Goal: Information Seeking & Learning: Learn about a topic

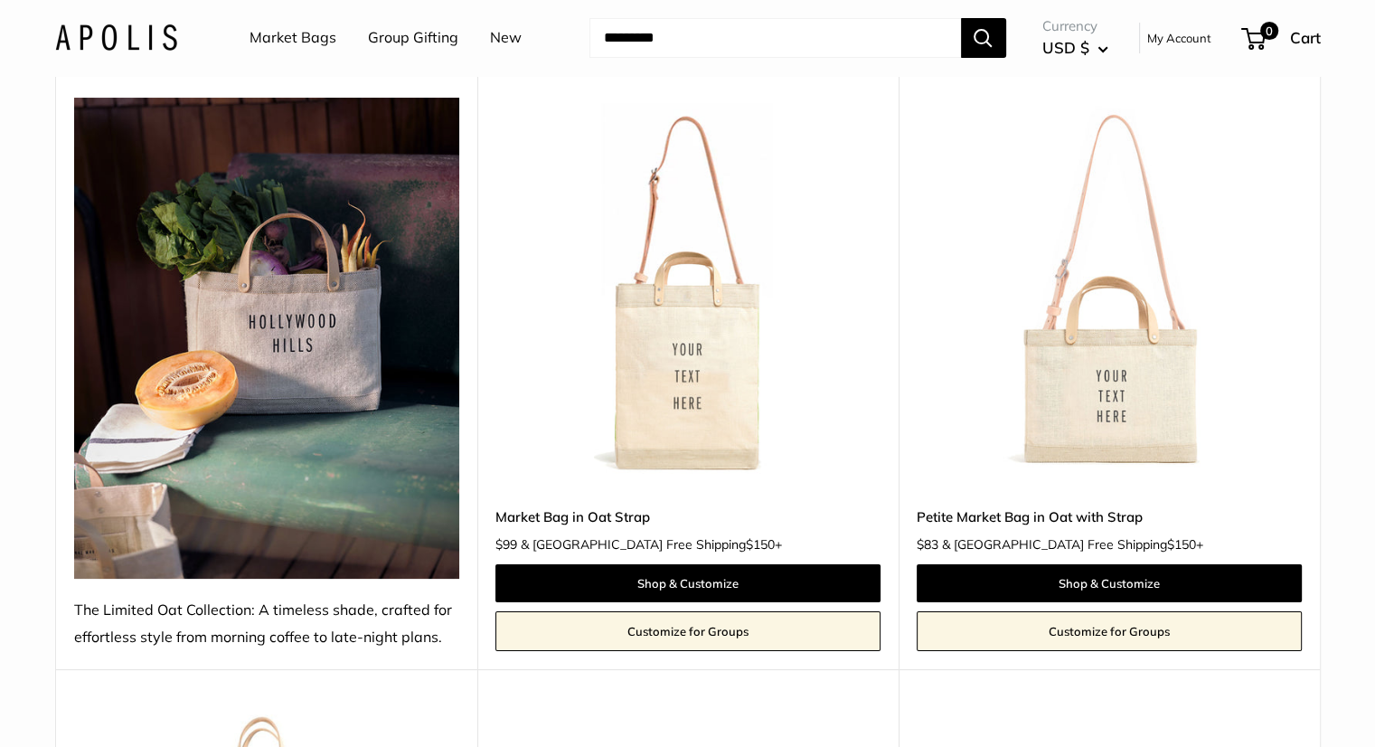
scroll to position [173, 0]
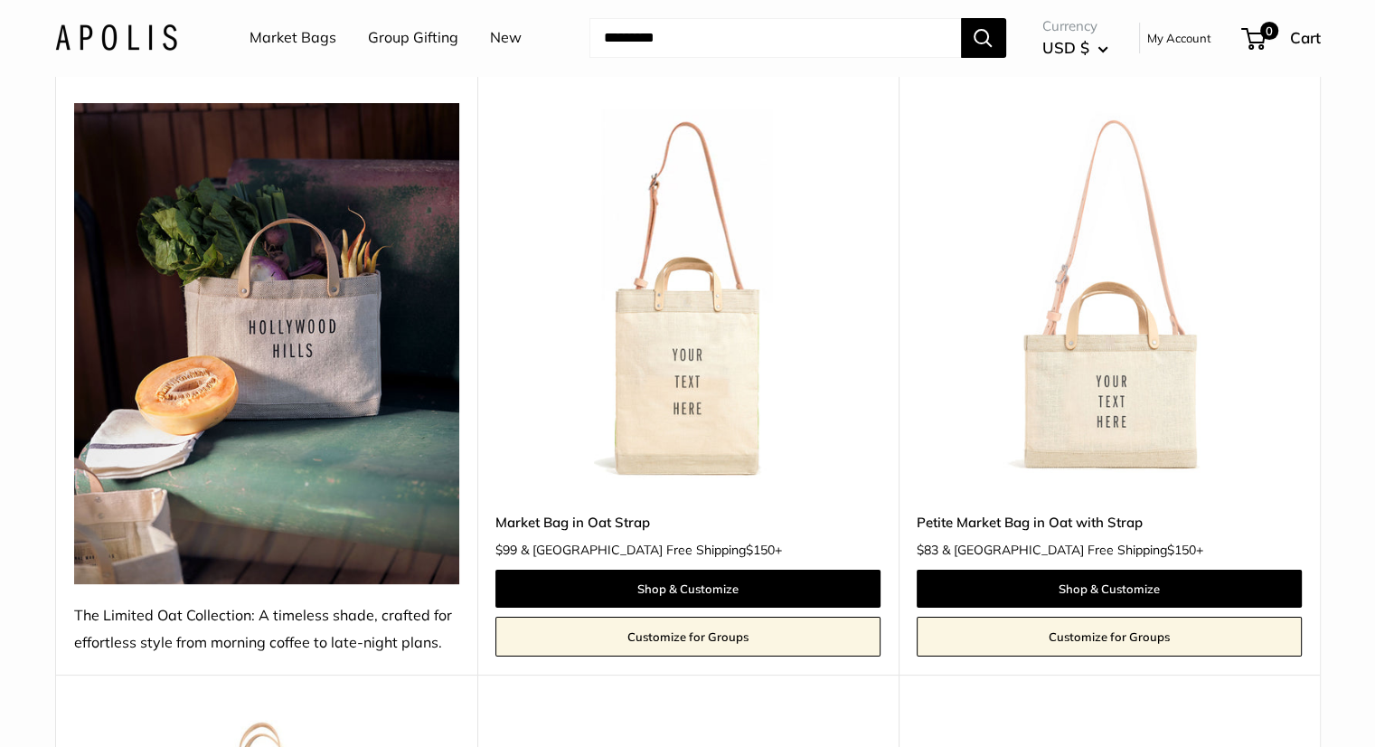
click at [1170, 41] on link "My Account" at bounding box center [1180, 38] width 64 height 22
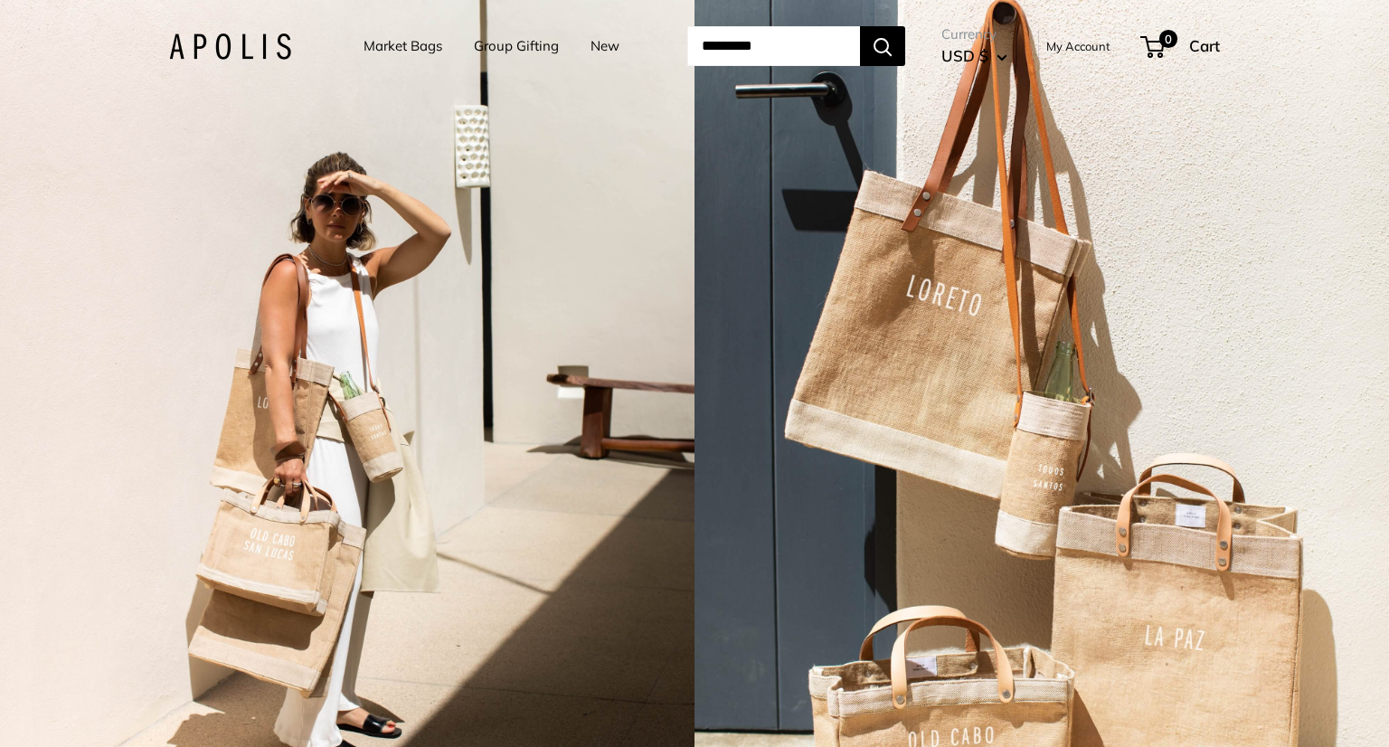
click at [1110, 44] on link "My Account" at bounding box center [1078, 46] width 64 height 22
click at [590, 45] on link "New" at bounding box center [604, 45] width 29 height 25
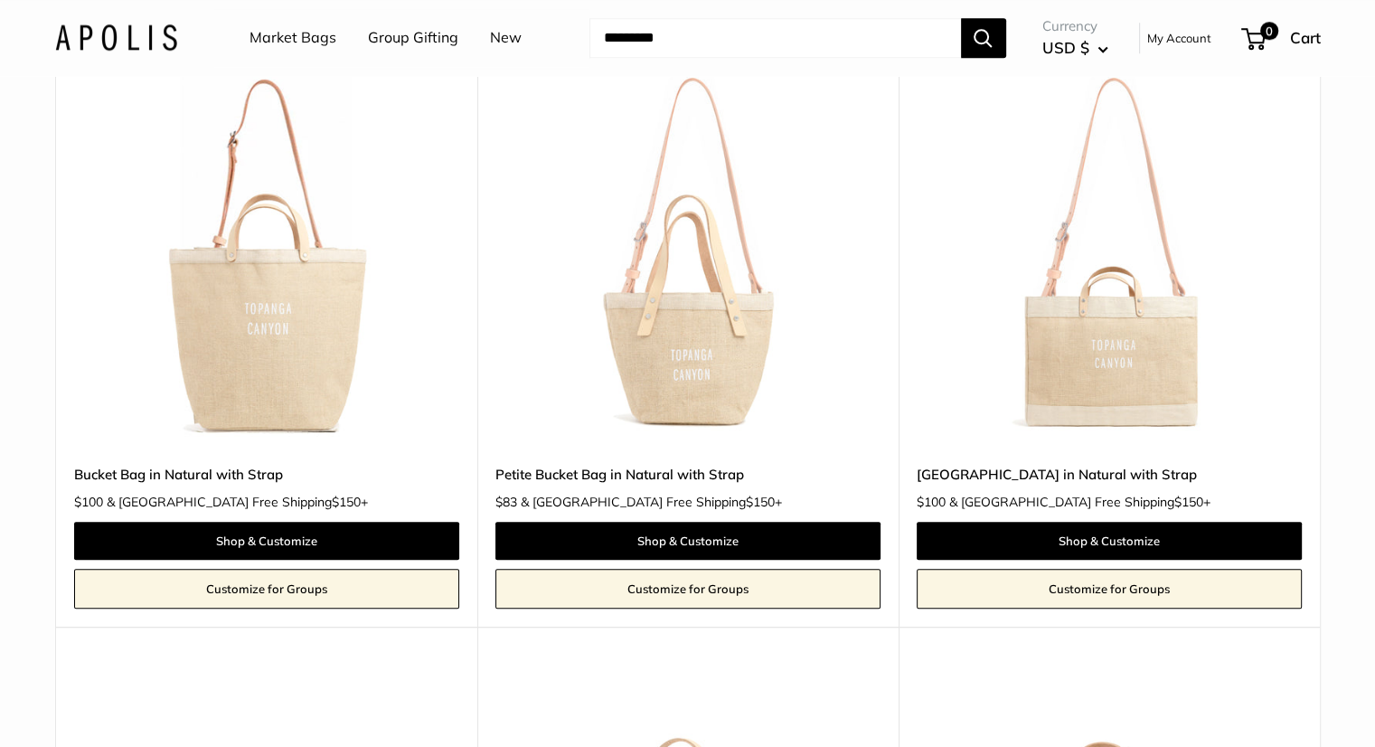
scroll to position [1586, 0]
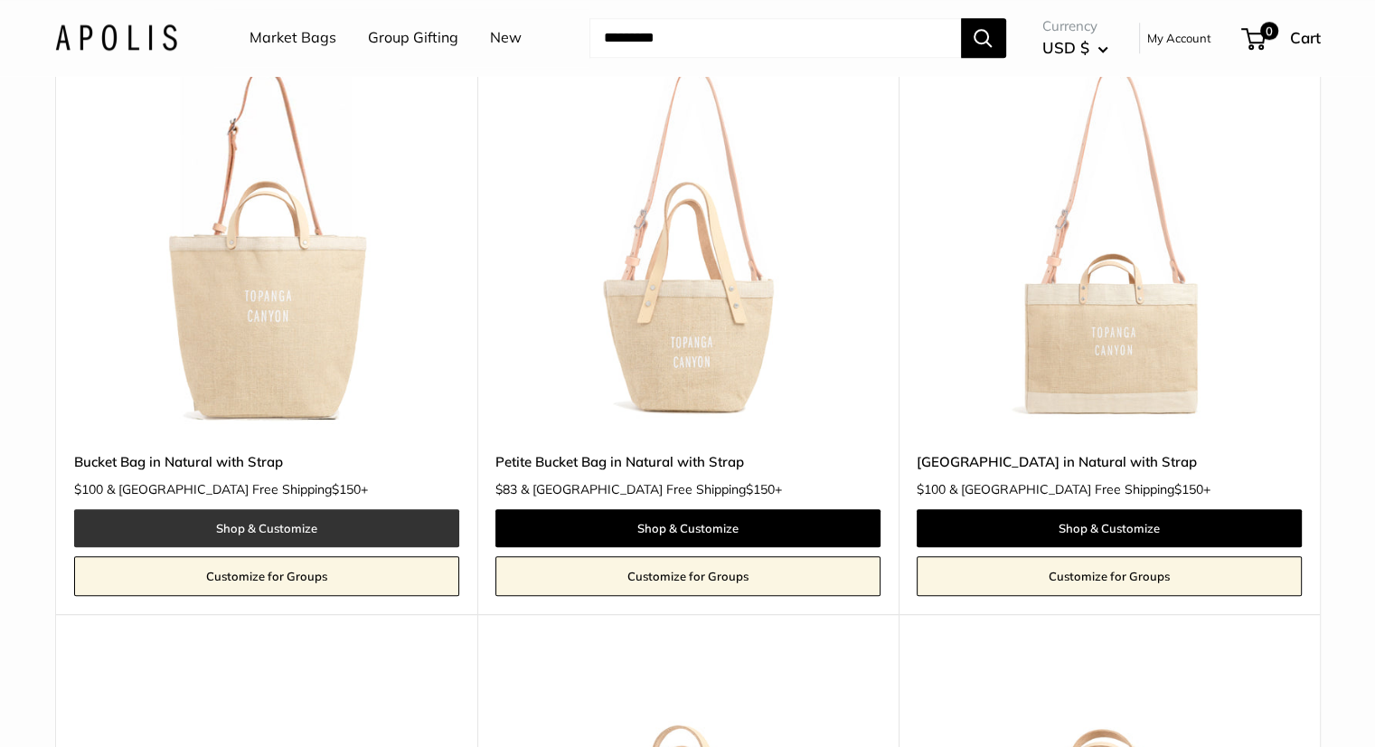
click at [270, 525] on link "Shop & Customize" at bounding box center [266, 528] width 385 height 38
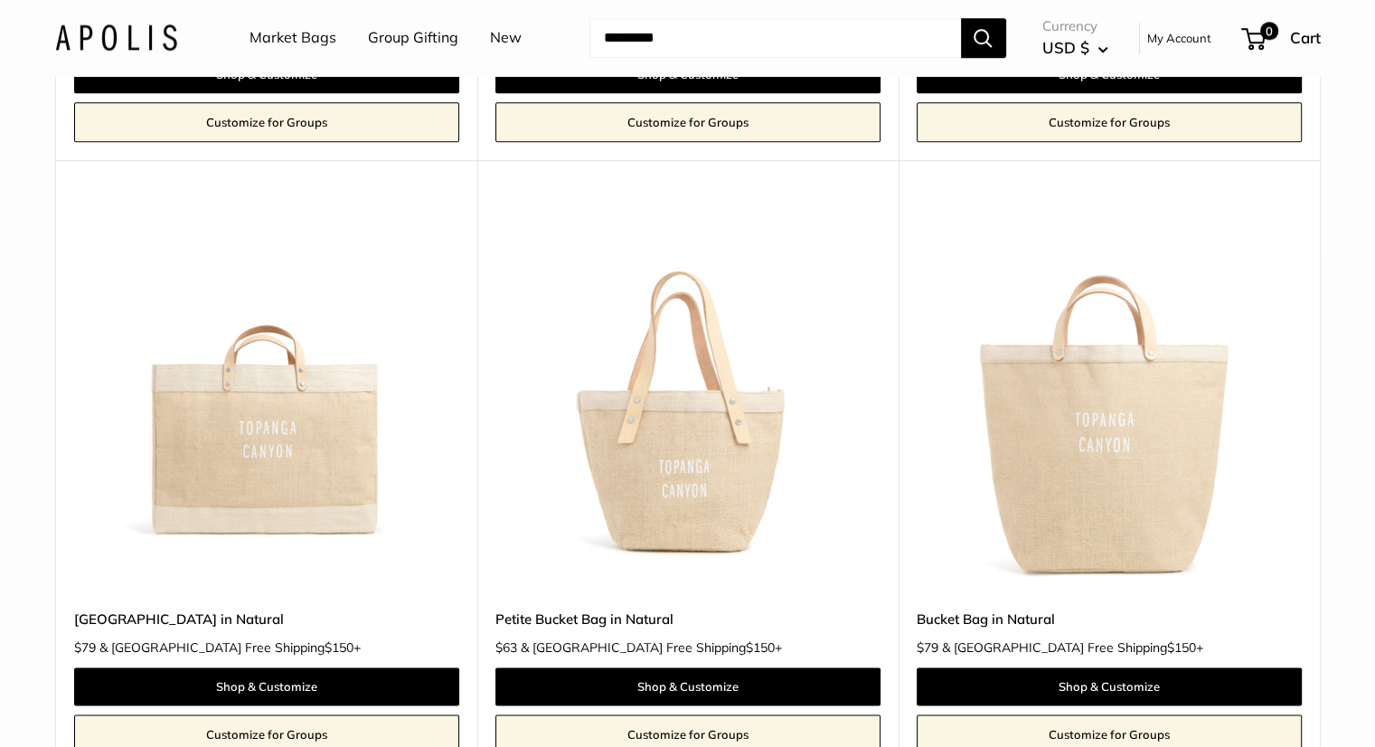
scroll to position [2052, 0]
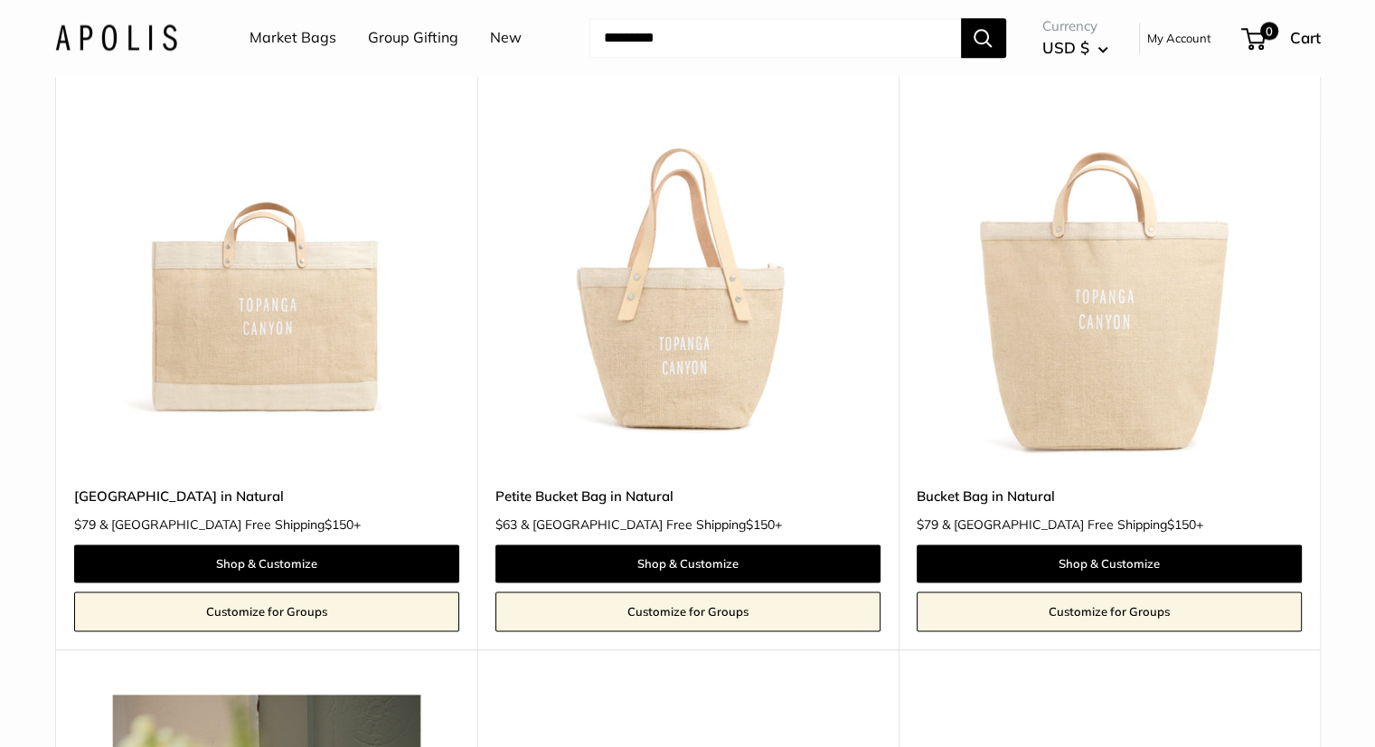
drag, startPoint x: 1381, startPoint y: 124, endPoint x: 1355, endPoint y: 166, distance: 49.9
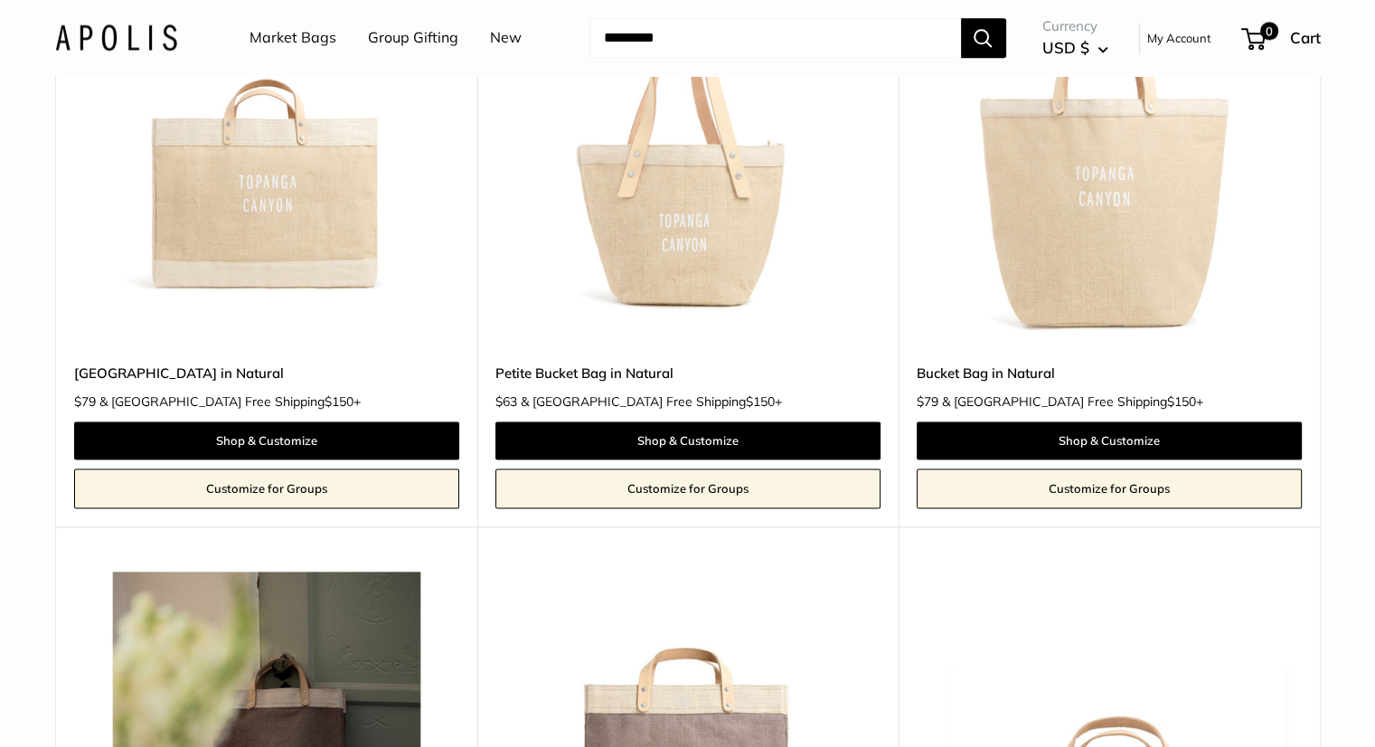
scroll to position [2300, 0]
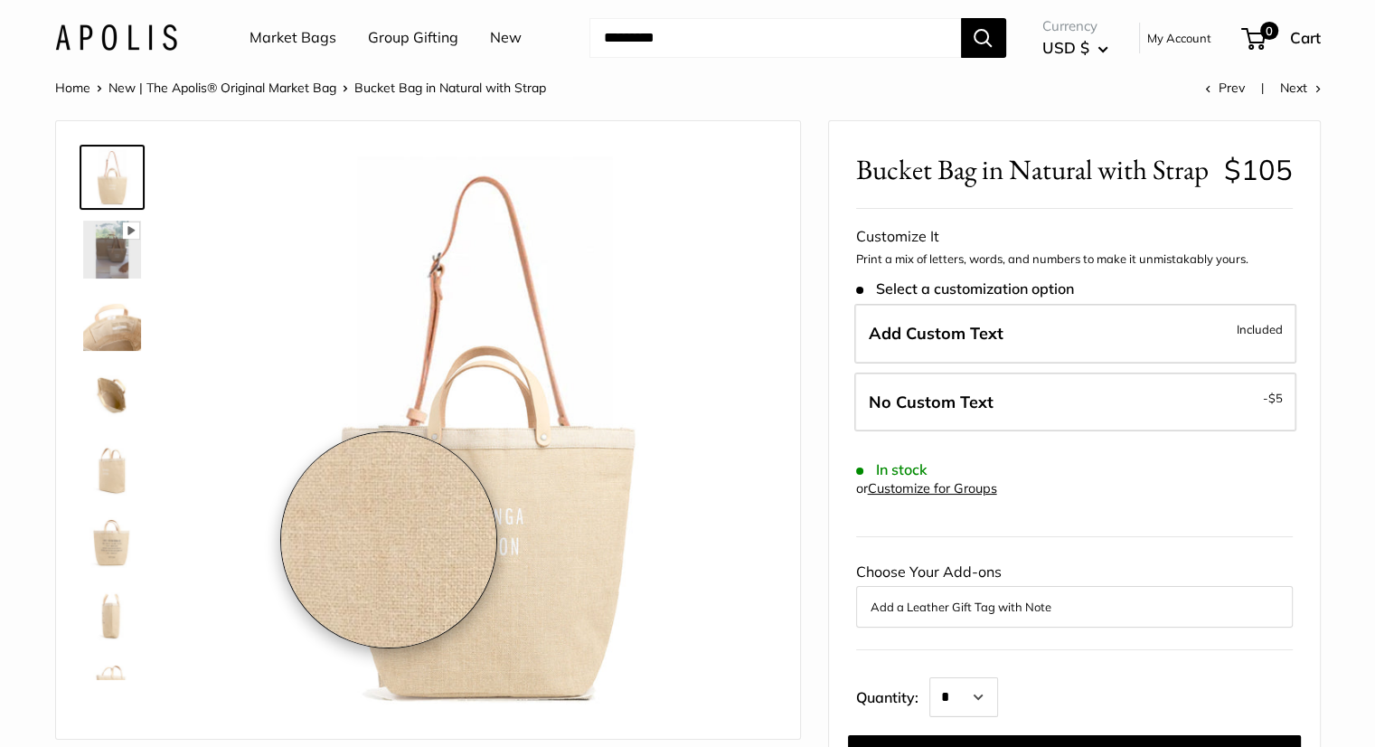
drag, startPoint x: 1385, startPoint y: 109, endPoint x: 389, endPoint y: 540, distance: 1085.5
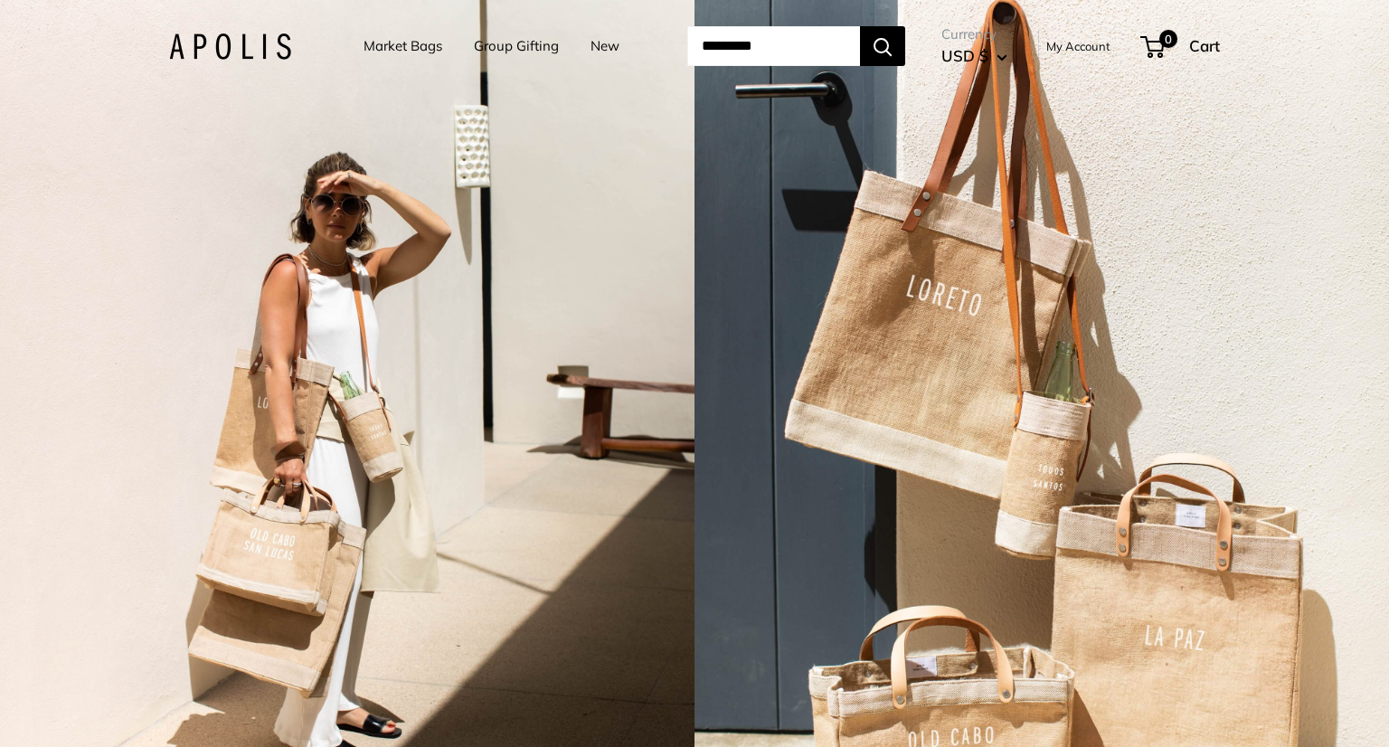
click at [565, 44] on ul "Market Bags Group Gifting New" at bounding box center [508, 46] width 288 height 56
click at [590, 44] on link "New" at bounding box center [604, 45] width 29 height 25
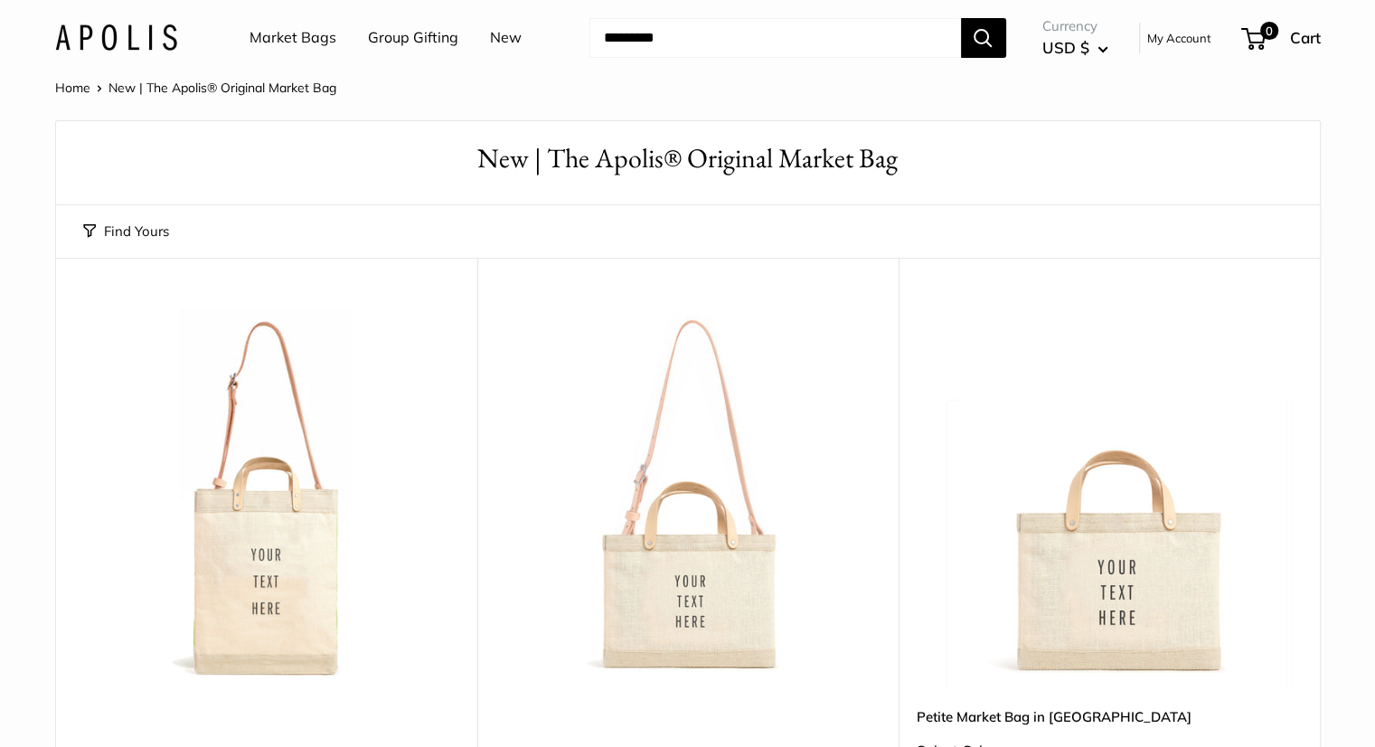
click at [119, 84] on span "New | The Apolis® Original Market Bag" at bounding box center [223, 88] width 228 height 16
click at [118, 90] on span "New | The Apolis® Original Market Bag" at bounding box center [223, 88] width 228 height 16
click at [292, 36] on link "Market Bags" at bounding box center [293, 37] width 87 height 27
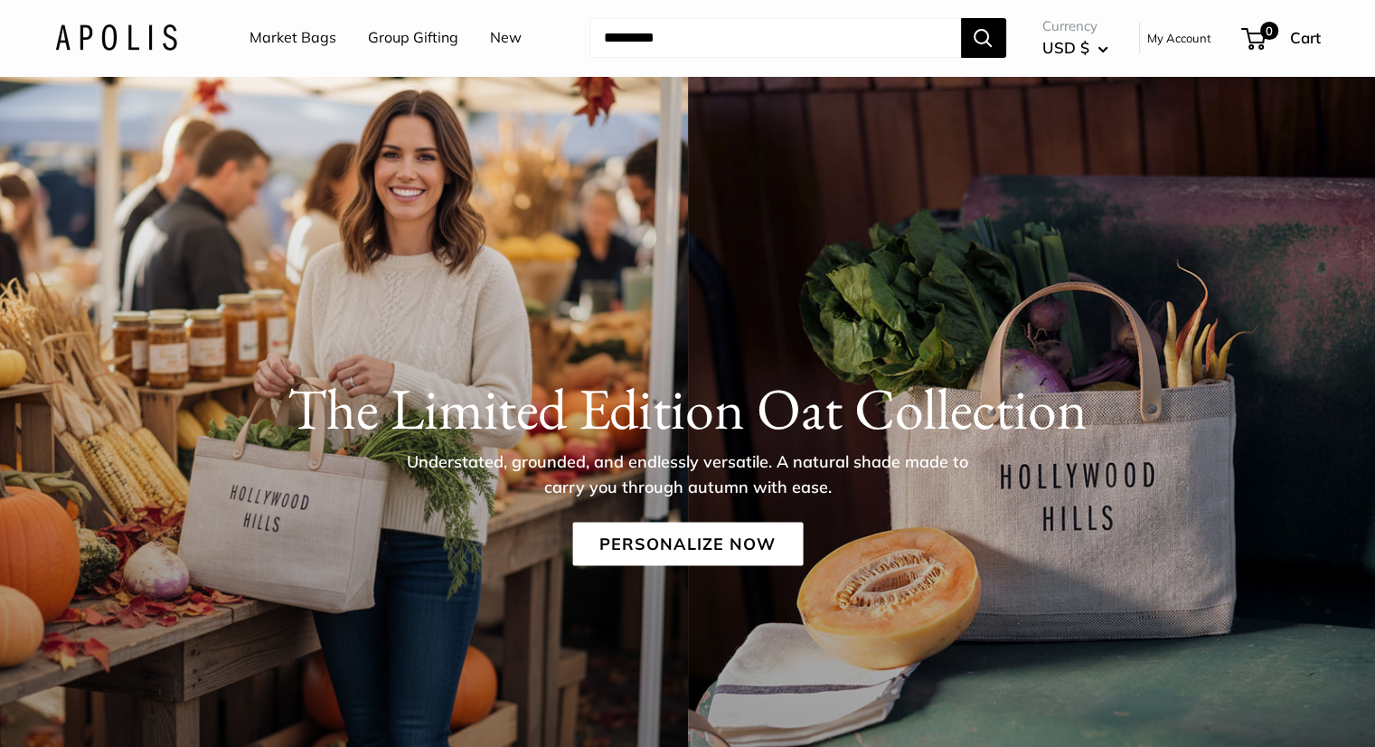
click at [511, 39] on link "New" at bounding box center [506, 37] width 32 height 27
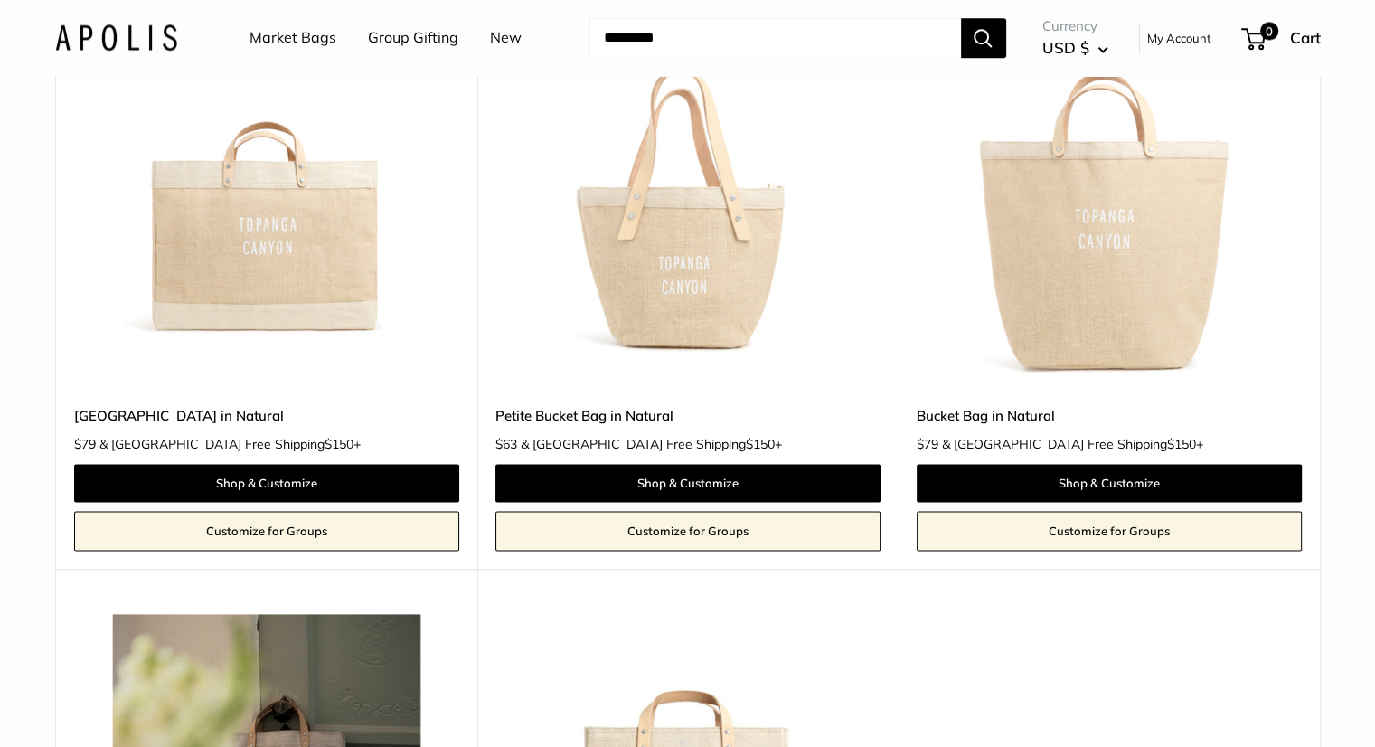
scroll to position [2194, 0]
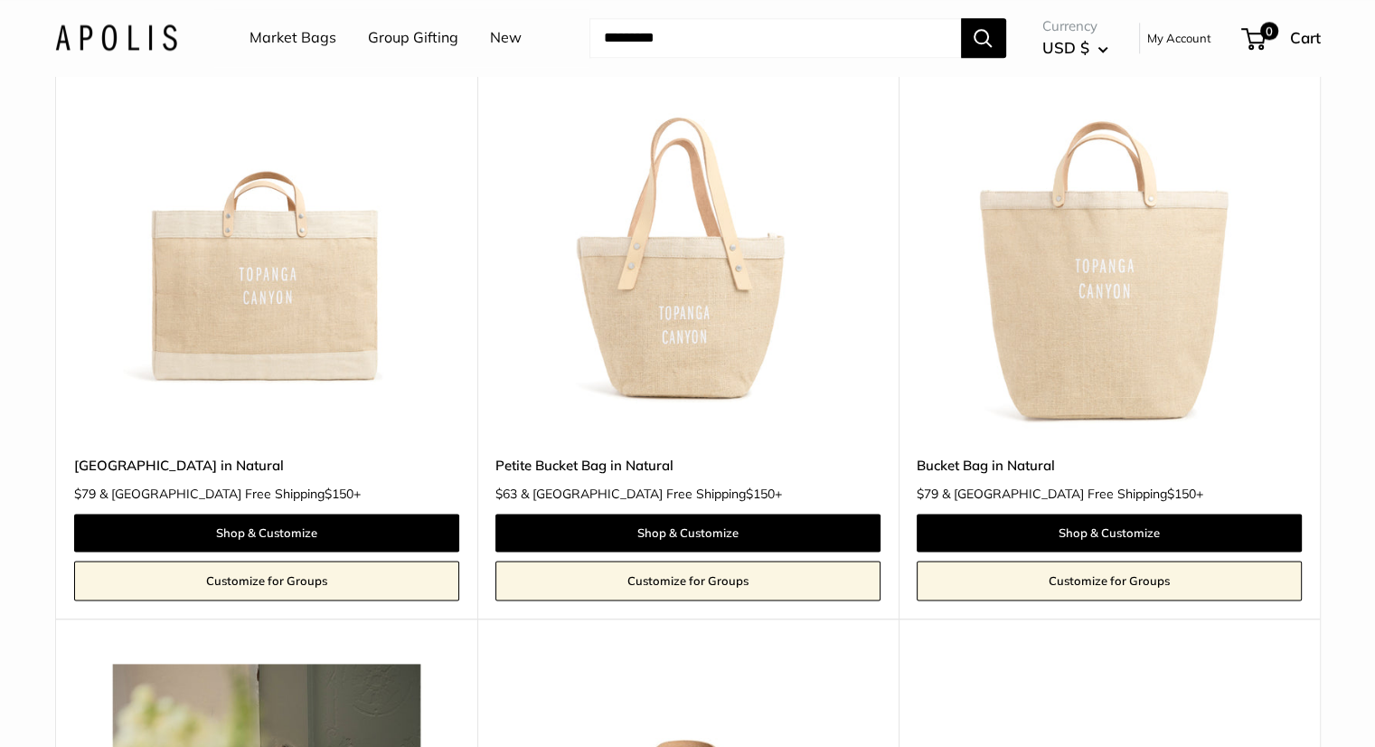
click at [0, 0] on img at bounding box center [0, 0] width 0 height 0
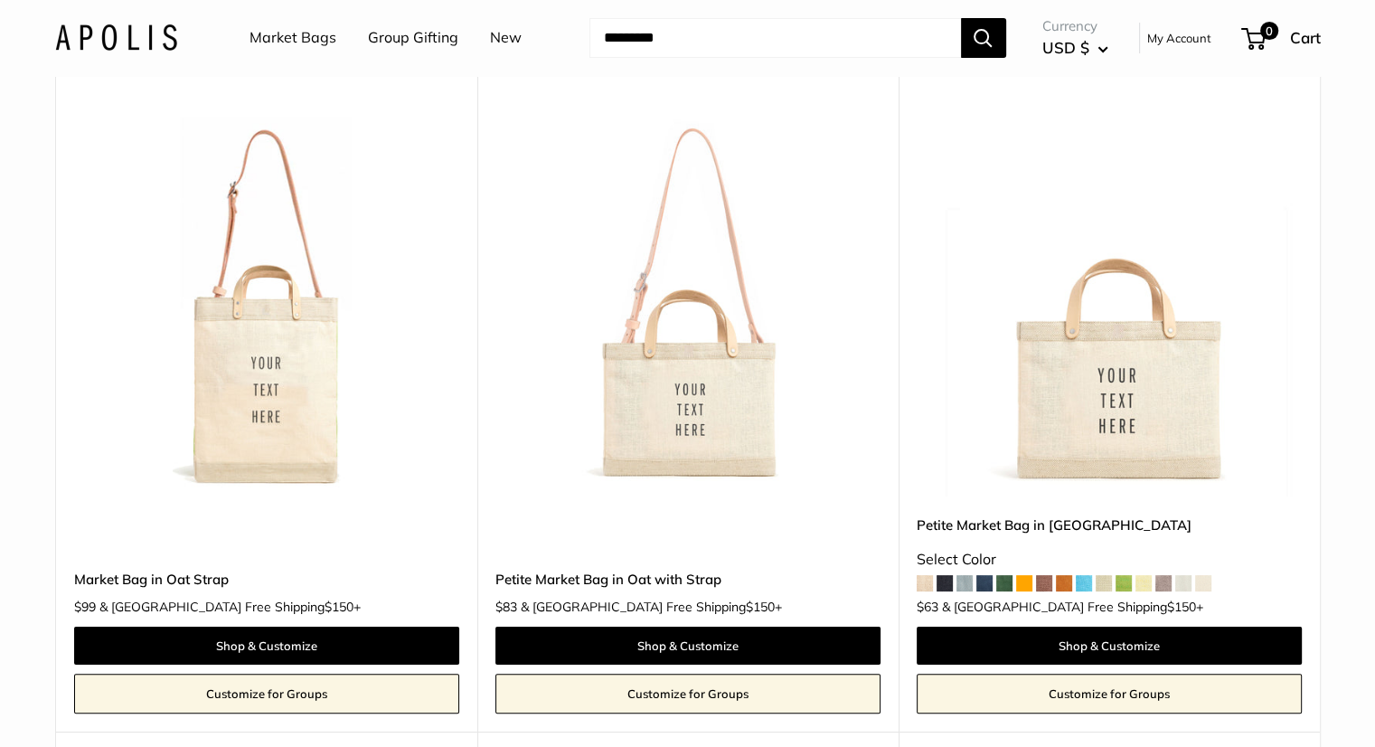
scroll to position [166, 0]
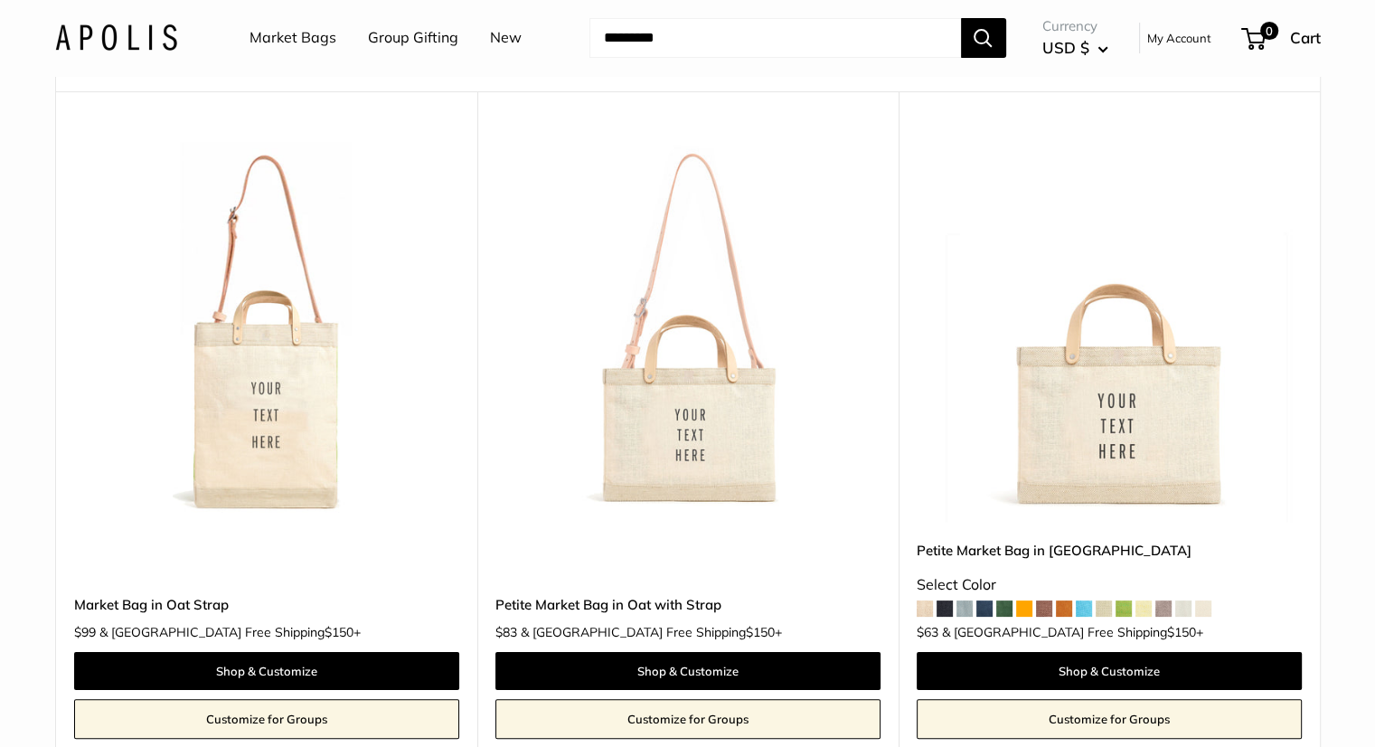
click at [0, 0] on img at bounding box center [0, 0] width 0 height 0
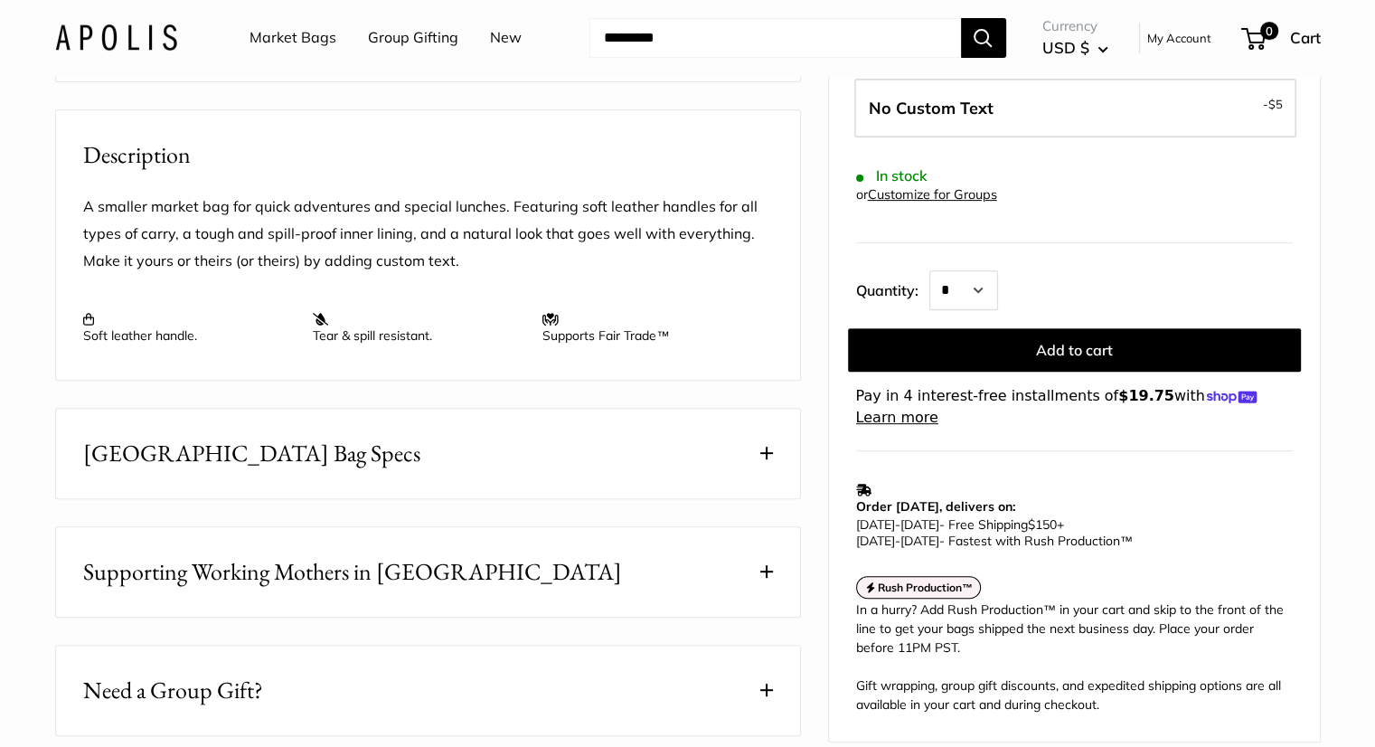
scroll to position [636, 0]
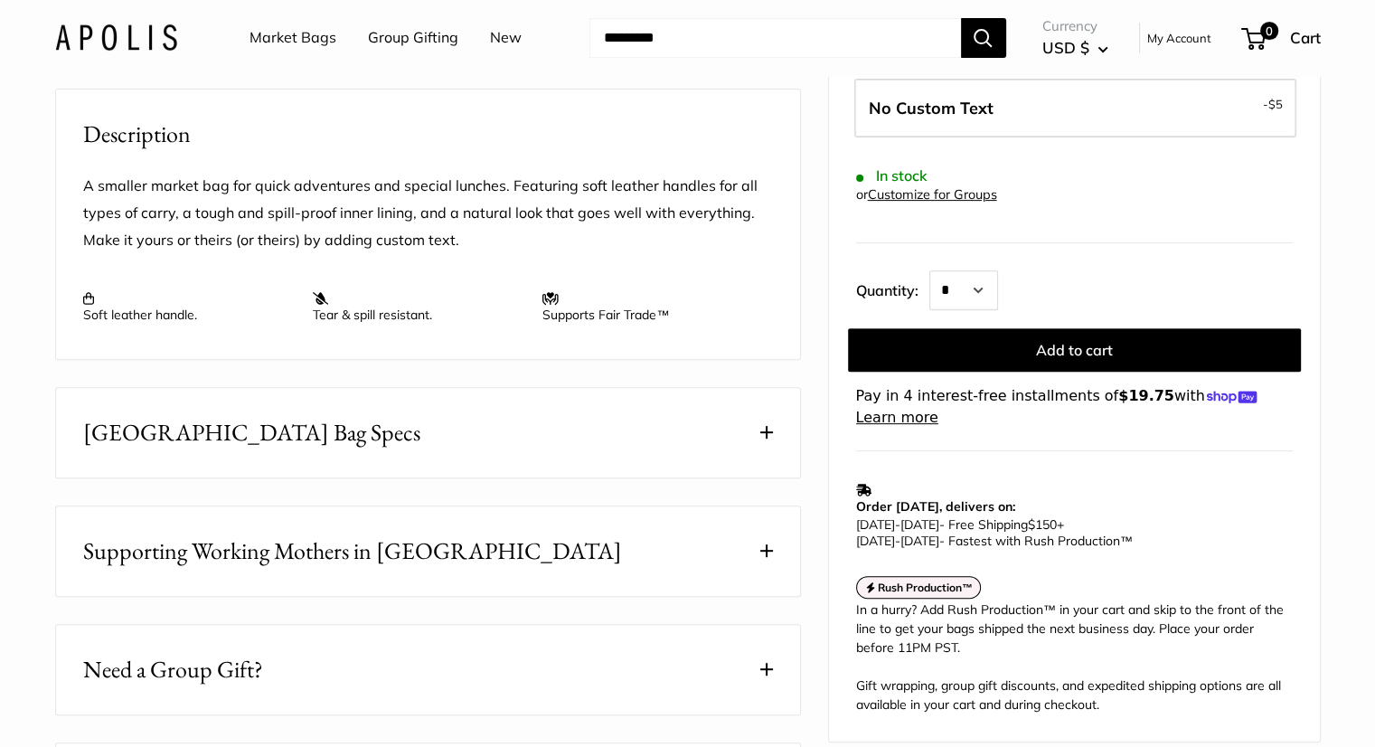
click at [763, 439] on span at bounding box center [766, 432] width 13 height 13
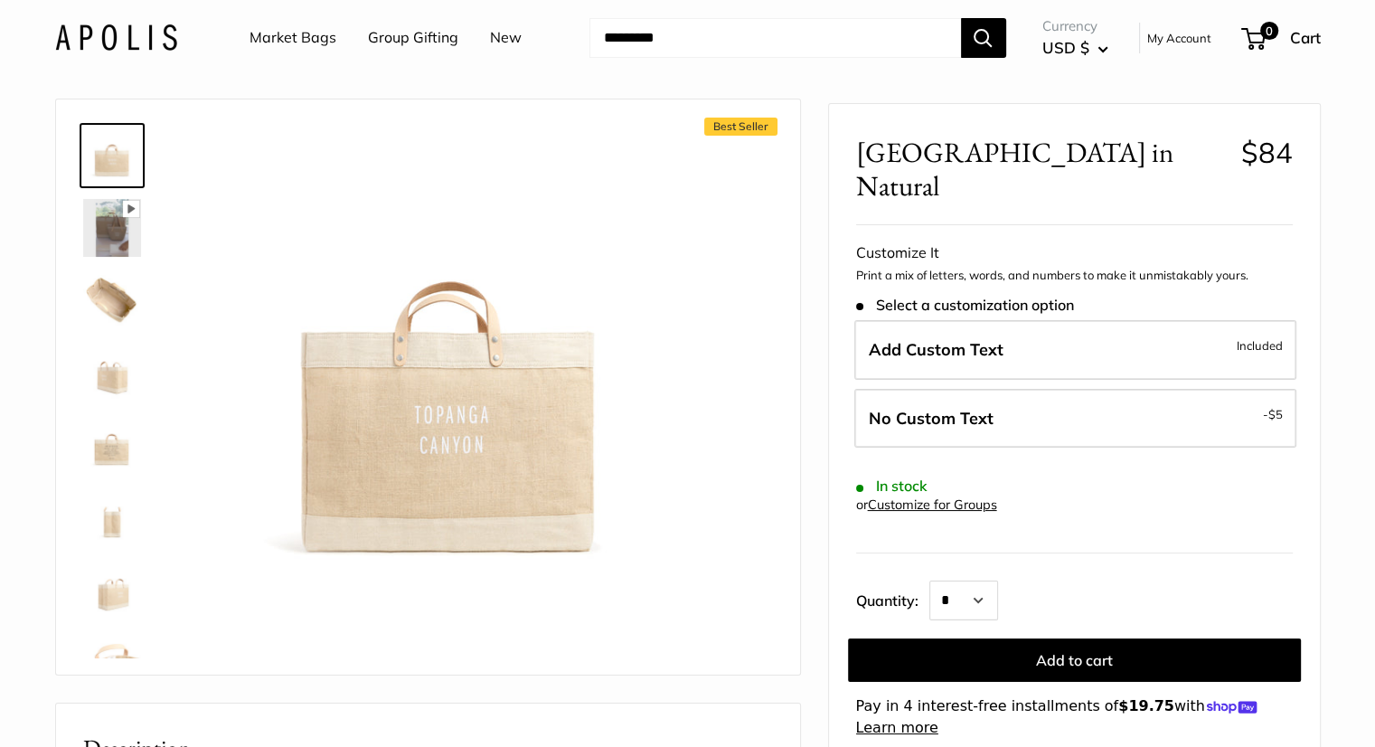
scroll to position [0, 0]
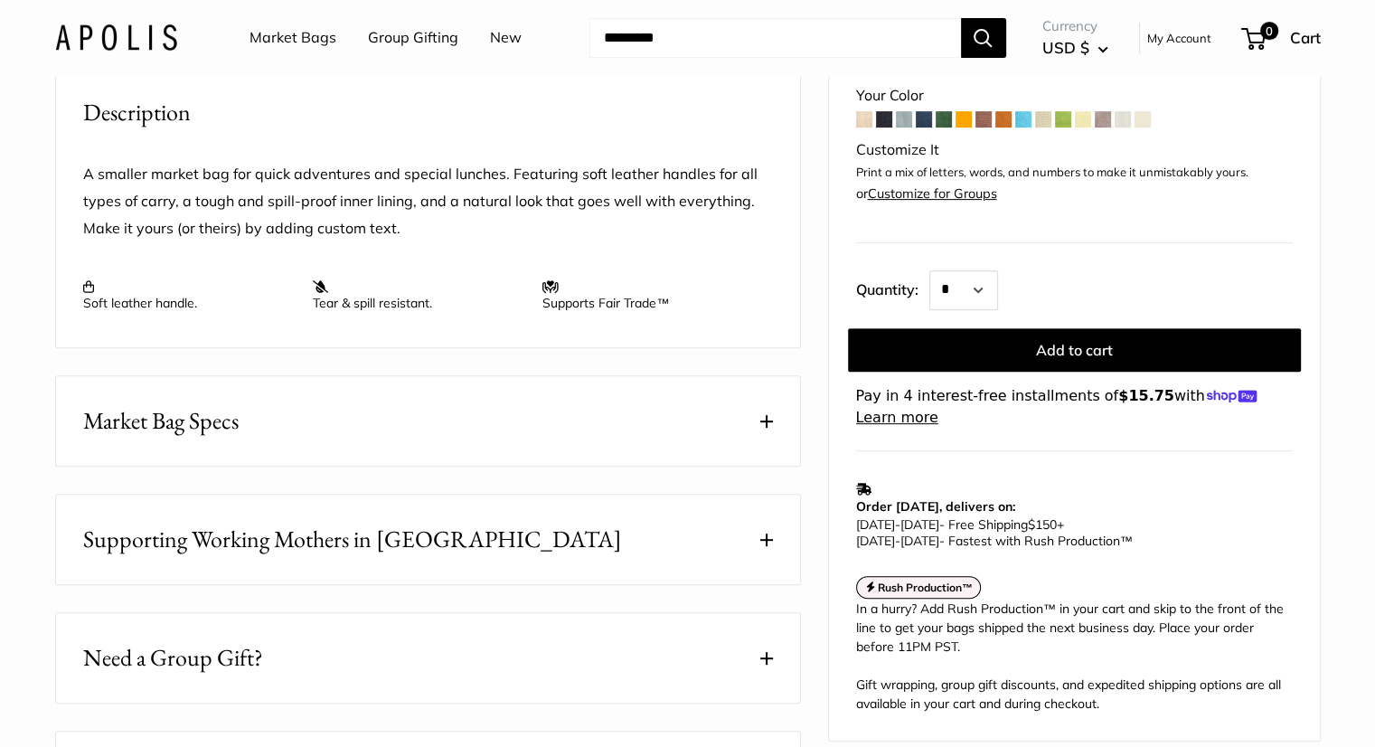
scroll to position [698, 0]
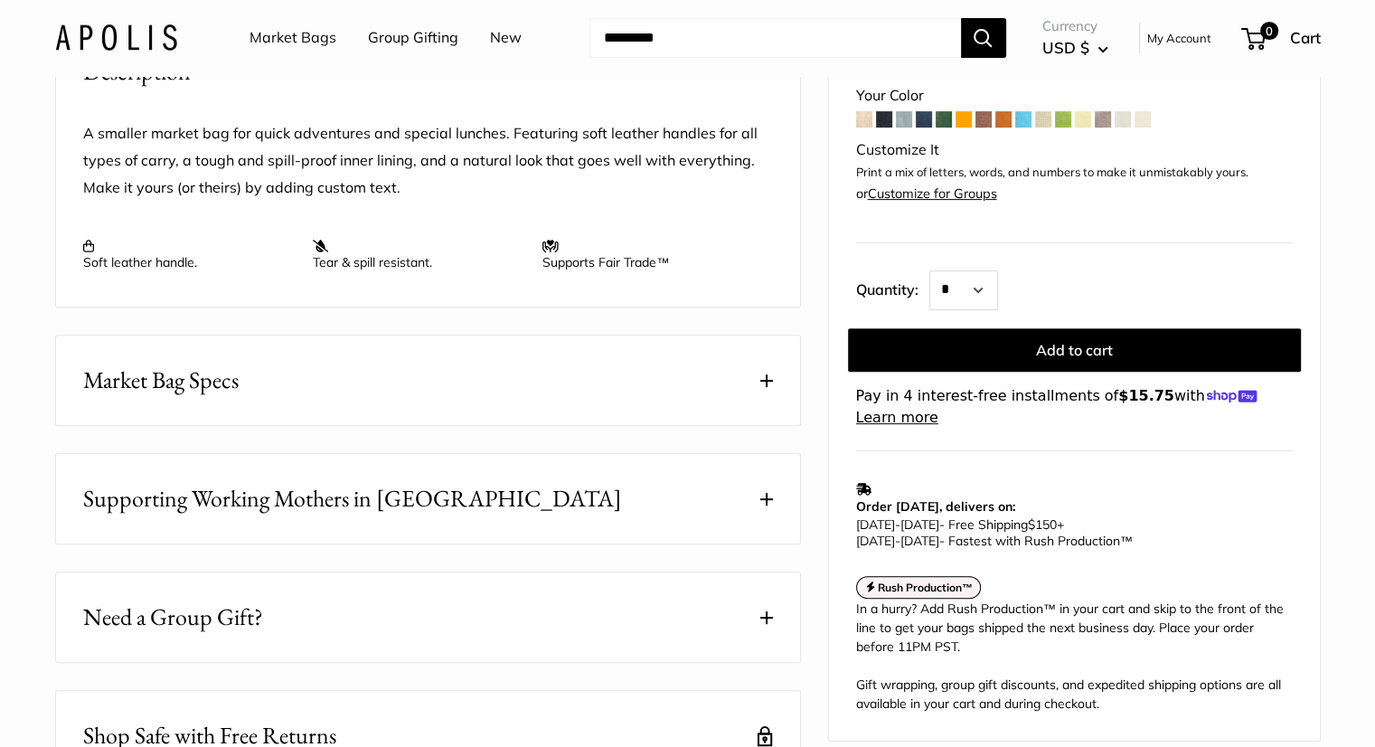
click at [757, 394] on button "Market Bag Specs" at bounding box center [428, 380] width 744 height 90
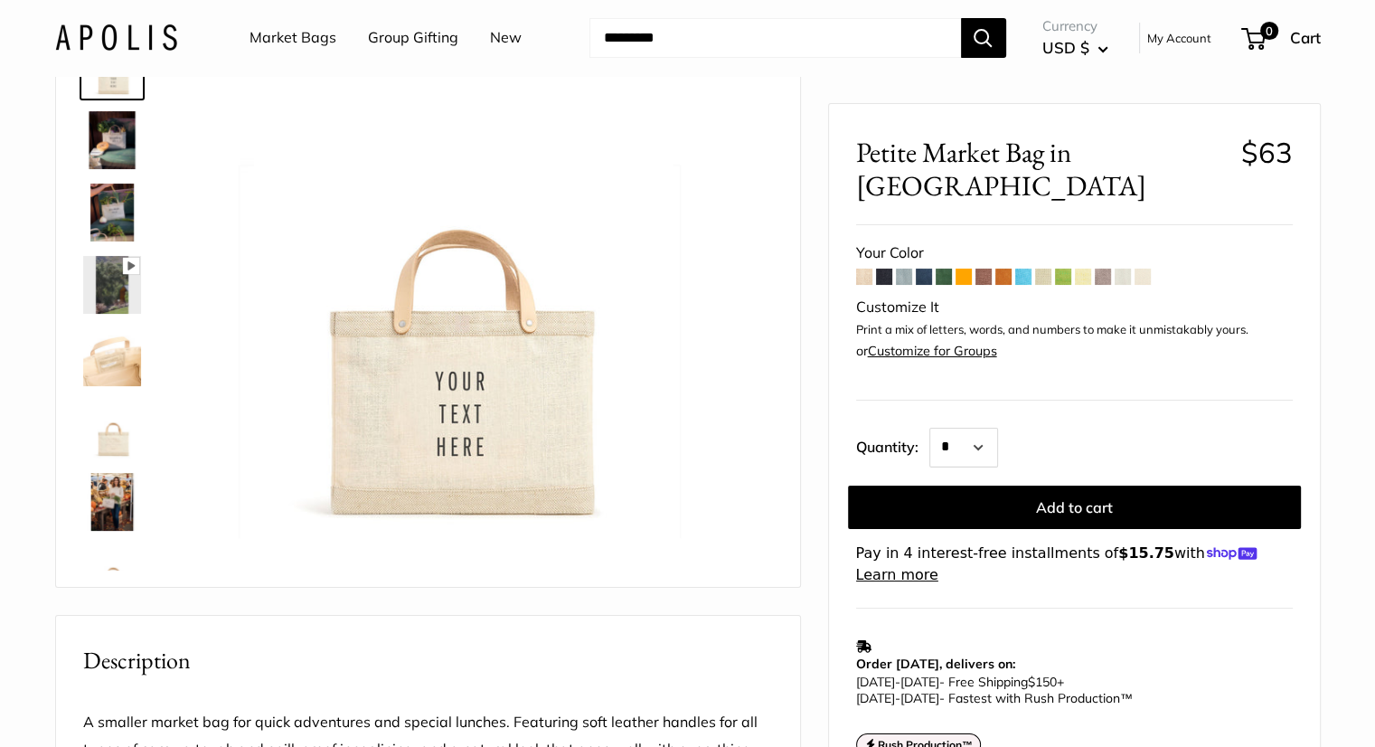
scroll to position [32, 0]
